Goal: Task Accomplishment & Management: Complete application form

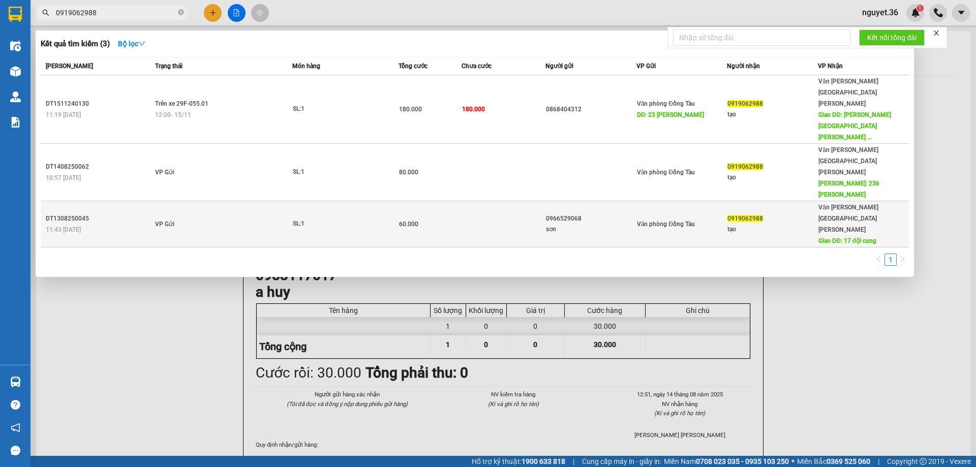
type input "0919062988"
click at [151, 224] on div "11:43 [DATE]" at bounding box center [99, 229] width 106 height 11
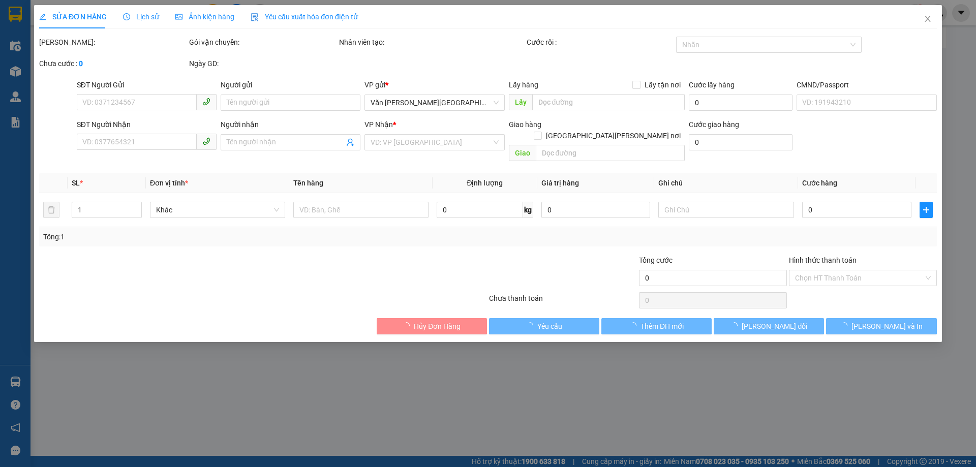
type input "0966529068"
type input "sơn"
type input "0919062988"
type input "tạo"
type input "17 đội cung"
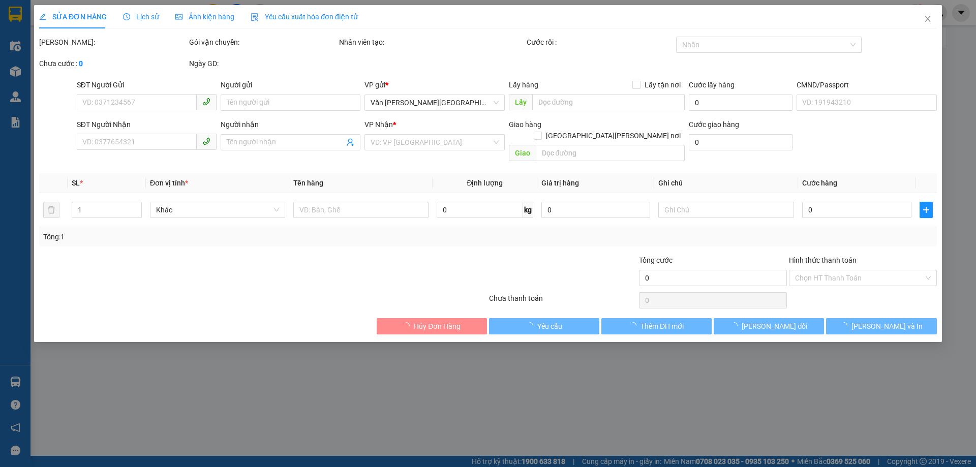
type input "30.000"
type input "60.000"
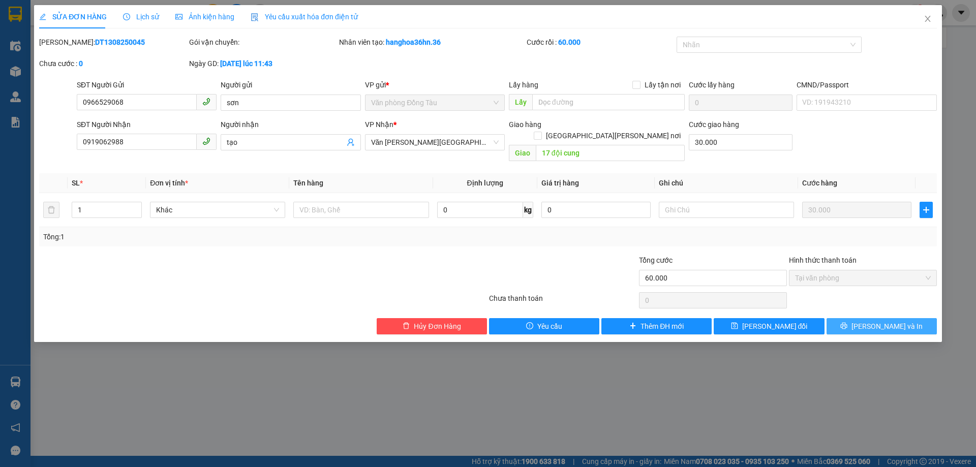
click at [877, 318] on button "[PERSON_NAME] và In" at bounding box center [881, 326] width 110 height 16
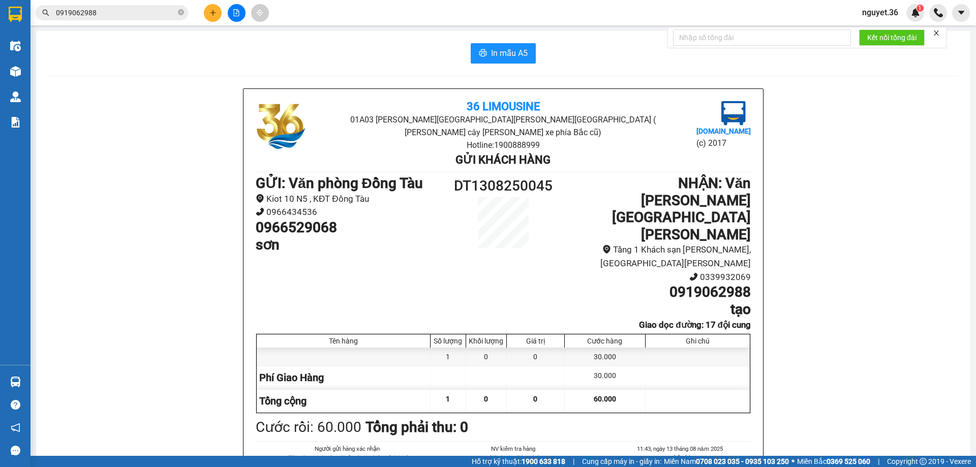
click at [110, 11] on input "0919062988" at bounding box center [116, 12] width 120 height 11
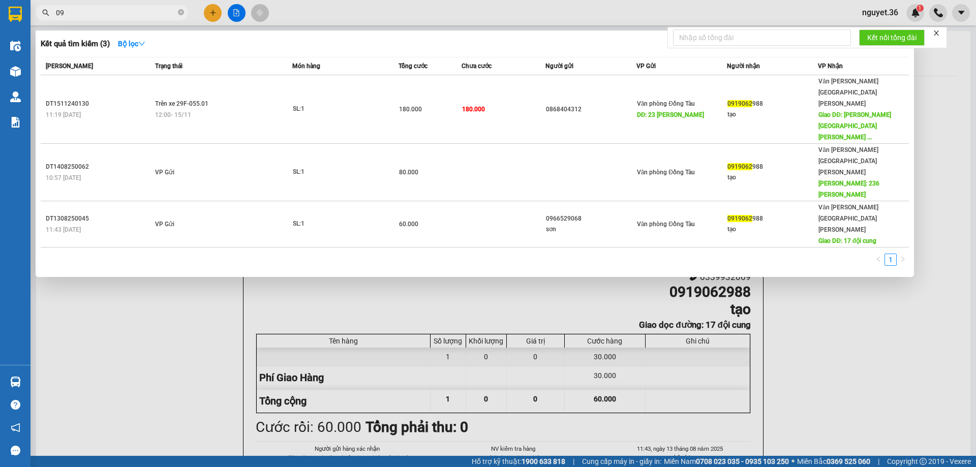
type input "0"
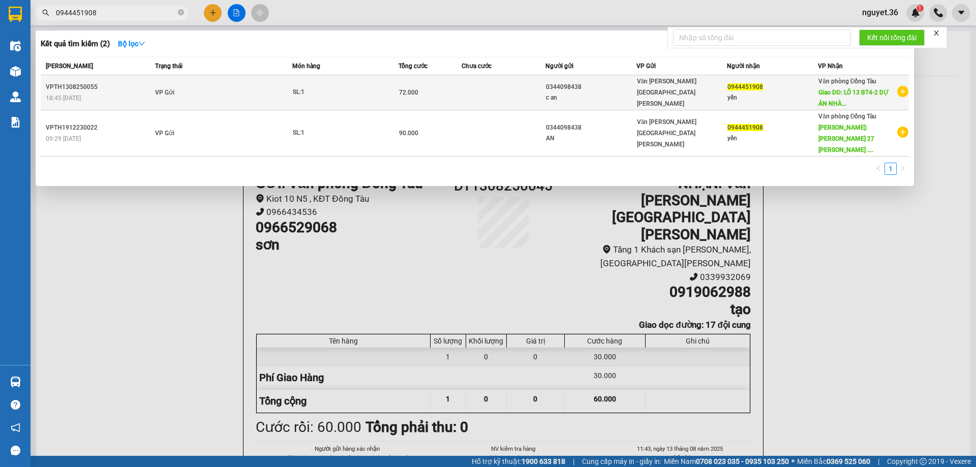
type input "0944451908"
click at [233, 100] on td "VP Gửi" at bounding box center [222, 92] width 140 height 35
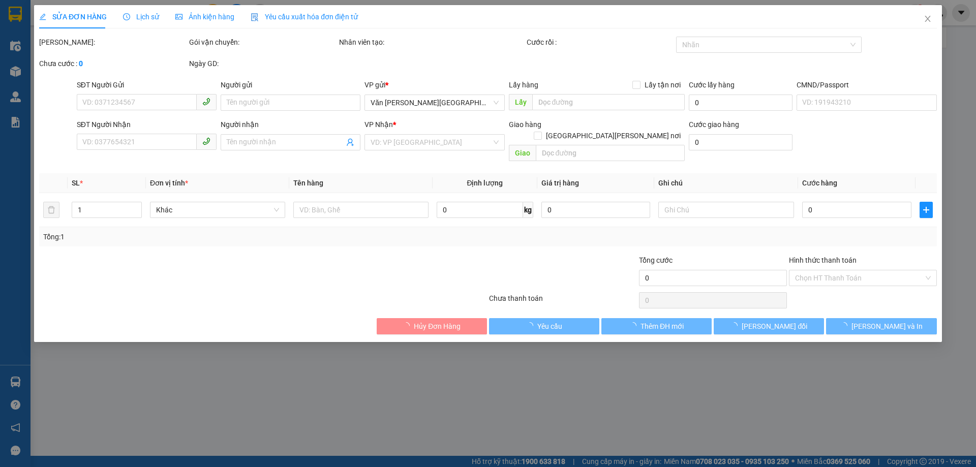
type input "0344098438"
type input "c an"
type input "0944451908"
type input "yến"
type input "LÔ 13 BT4-2 DỰ ÁN NHÀ ỞTRUNG VĂN, [GEOGRAPHIC_DATA]"
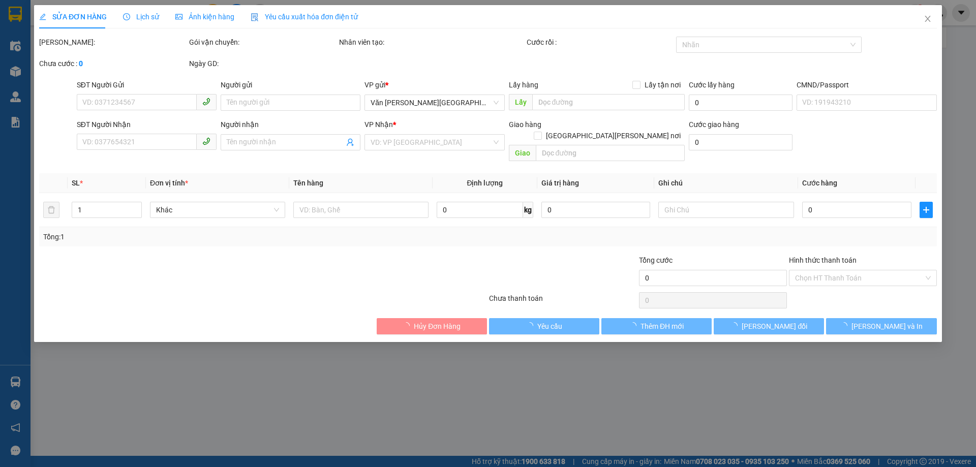
type input "42.000"
type input "72.000"
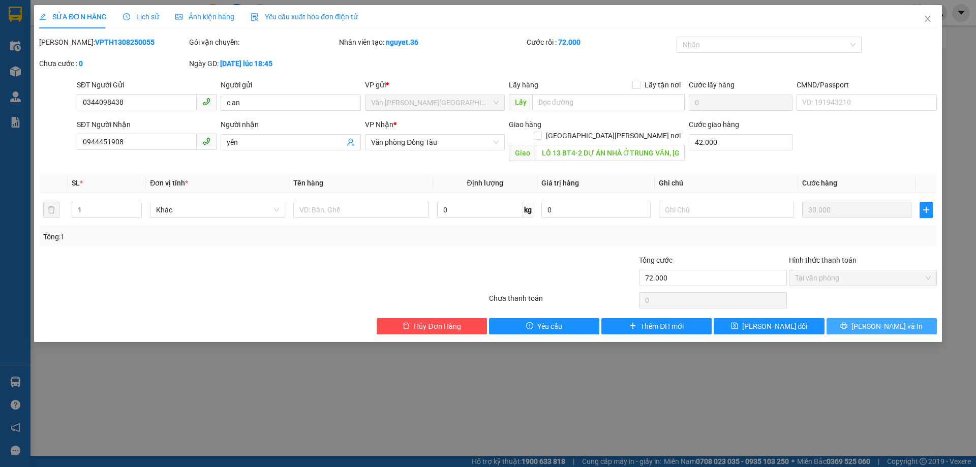
click at [884, 321] on span "[PERSON_NAME] và In" at bounding box center [886, 326] width 71 height 11
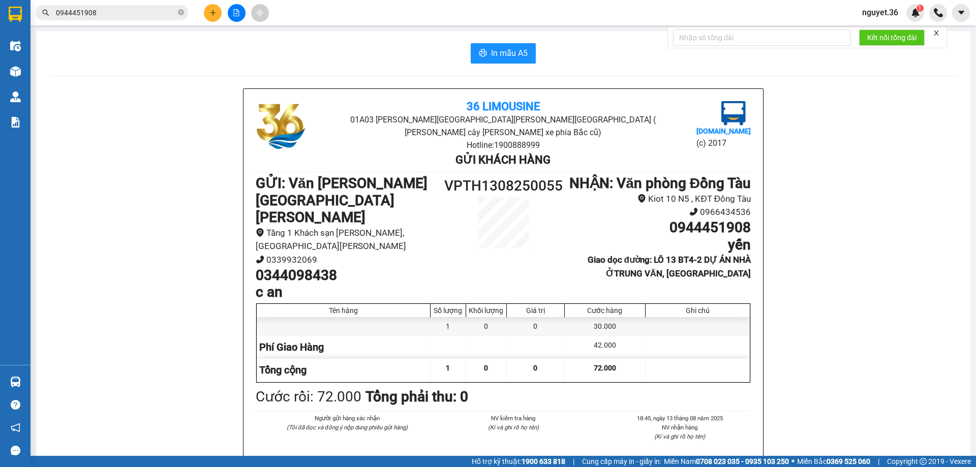
click at [115, 14] on input "0944451908" at bounding box center [116, 12] width 120 height 11
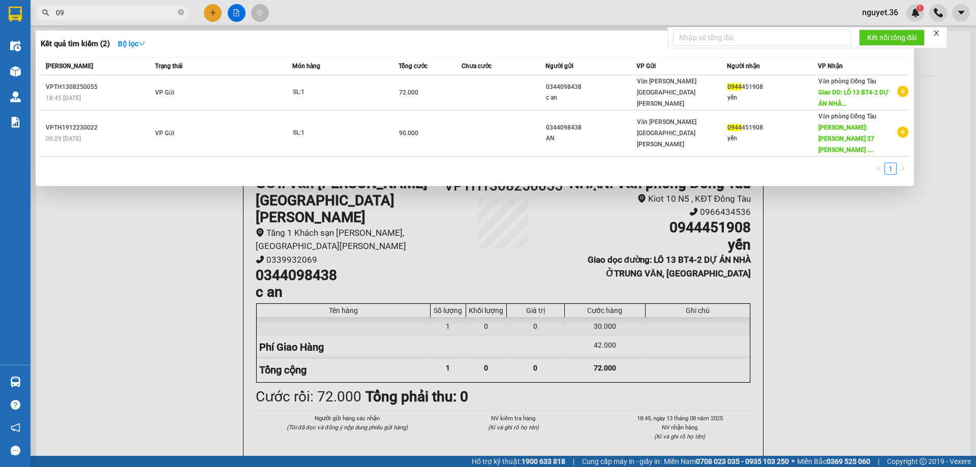
type input "0"
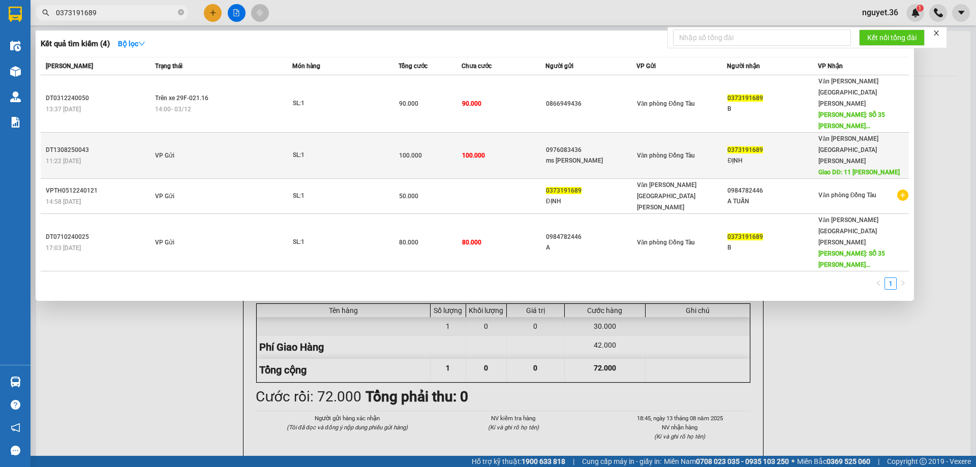
type input "0373191689"
click at [133, 145] on div "DT1308250043" at bounding box center [99, 150] width 106 height 11
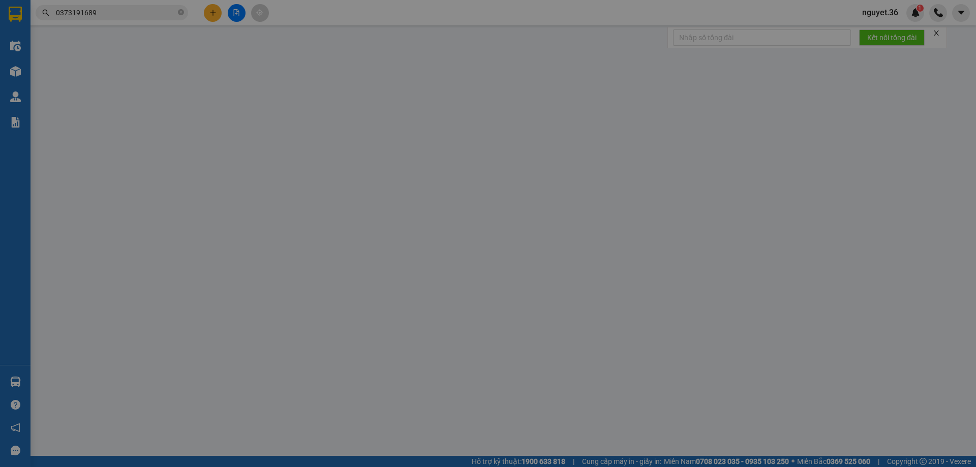
type input "0976083436"
type input "ms [PERSON_NAME]"
type input "0373191689"
type input "ĐỊNH"
type input "11 [PERSON_NAME]"
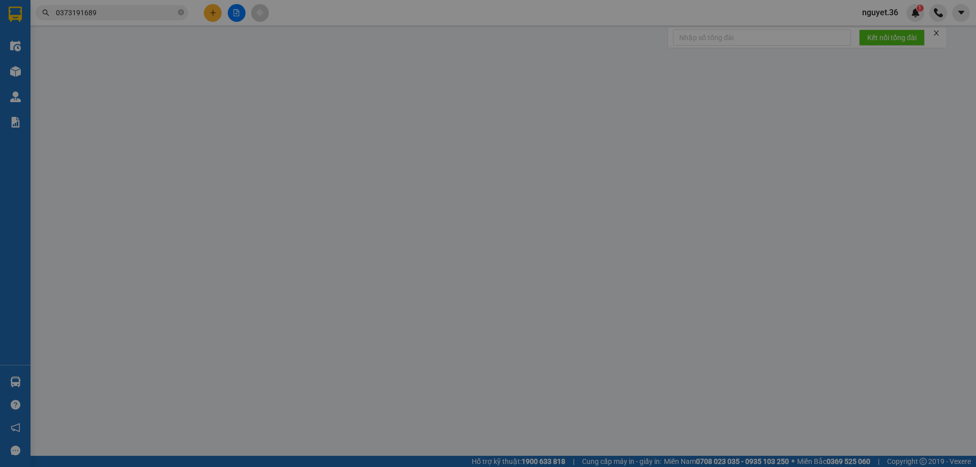
type input "40.000"
type input "100.000"
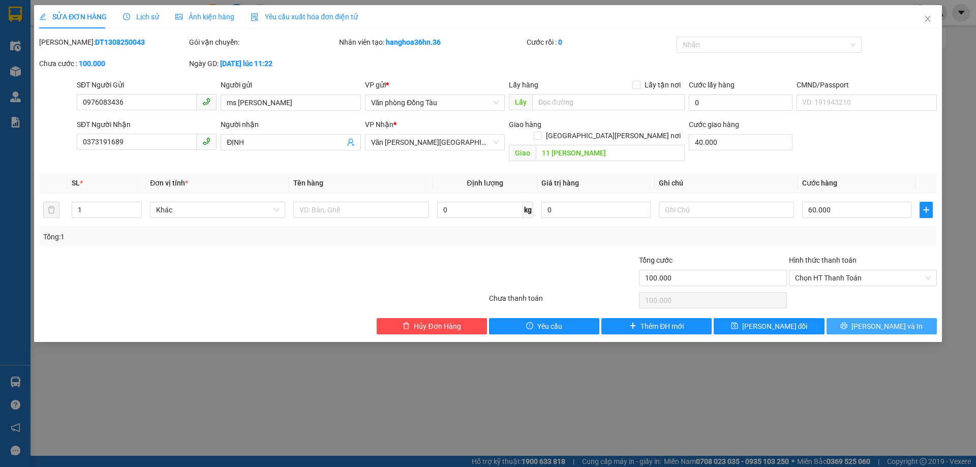
click at [847, 323] on icon "printer" at bounding box center [844, 326] width 7 height 7
